Goal: Find specific page/section: Find specific page/section

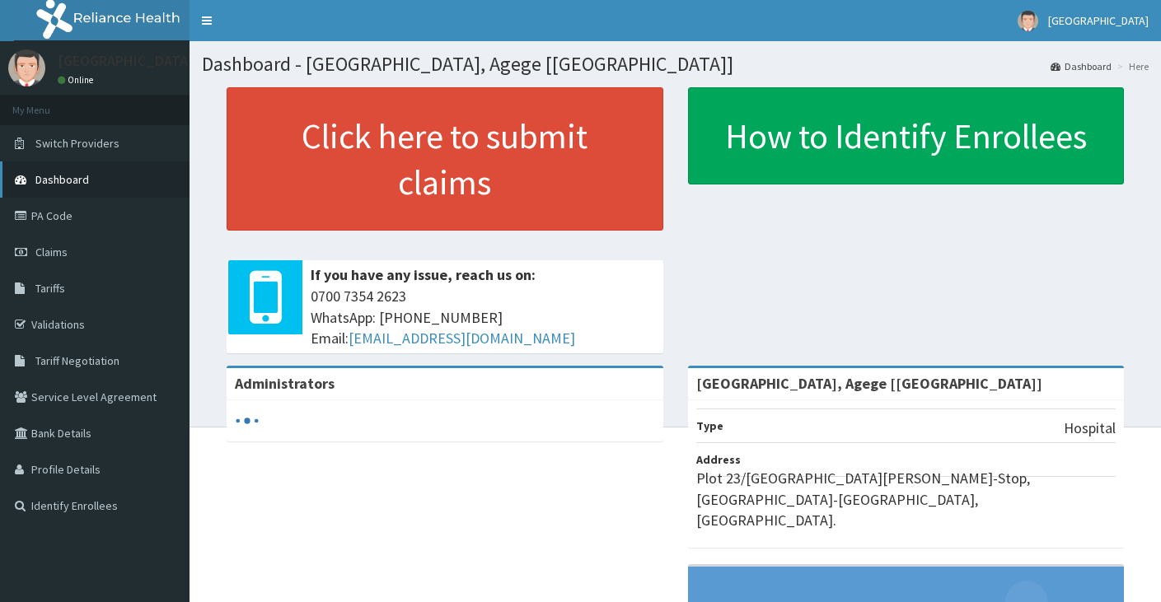
click at [80, 175] on span "Dashboard" at bounding box center [62, 179] width 54 height 15
click at [64, 318] on link "Validations" at bounding box center [94, 324] width 189 height 36
